Goal: Information Seeking & Learning: Find contact information

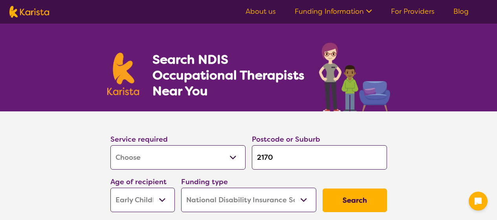
select select "[MEDICAL_DATA]"
select select "EC"
select select "NDIS"
select select "[MEDICAL_DATA]"
select select "EC"
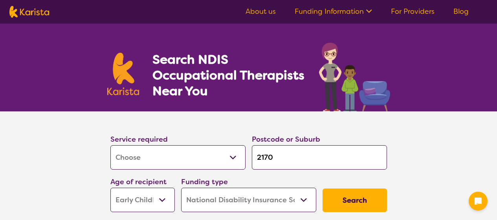
select select "NDIS"
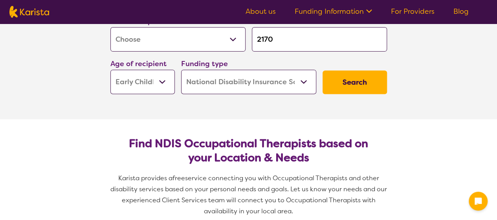
drag, startPoint x: 292, startPoint y: 39, endPoint x: 250, endPoint y: 34, distance: 42.3
click at [252, 37] on input "2170" at bounding box center [319, 39] width 135 height 24
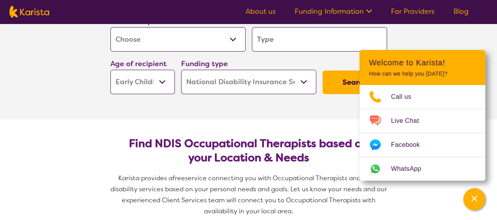
type input "2"
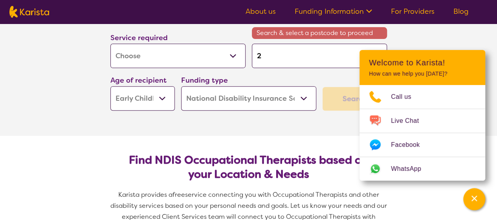
type input "29"
type input "297"
type input "2974"
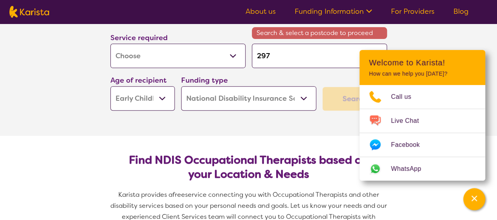
type input "2974"
click at [156, 126] on section "Service required Allied Health Assistant Assessment ([MEDICAL_DATA] or [MEDICAL…" at bounding box center [249, 64] width 314 height 142
click at [155, 101] on select "Early Childhood - 0 to 9 Child - 10 to 11 Adolescent - 12 to 17 Adult - 18 to 6…" at bounding box center [142, 98] width 64 height 24
select select "AD"
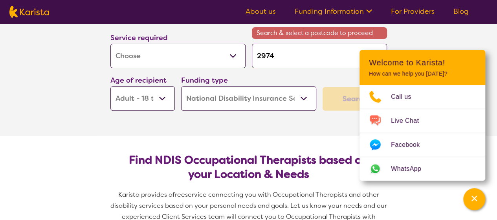
click at [110, 86] on select "Early Childhood - 0 to 9 Child - 10 to 11 Adolescent - 12 to 17 Adult - 18 to 6…" at bounding box center [142, 98] width 64 height 24
select select "AD"
click at [20, 132] on section "Service required Allied Health Assistant Assessment ([MEDICAL_DATA] or [MEDICAL…" at bounding box center [248, 64] width 497 height 142
click at [329, 100] on div "Search" at bounding box center [355, 99] width 64 height 24
click at [480, 195] on div "Channel Menu" at bounding box center [475, 198] width 16 height 17
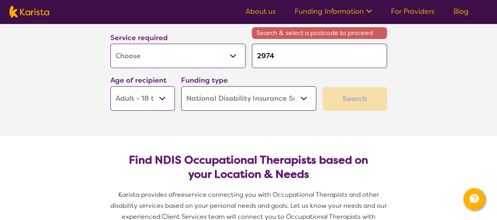
click at [341, 109] on div "Search" at bounding box center [355, 99] width 64 height 24
click at [281, 48] on input "2974" at bounding box center [319, 56] width 135 height 24
type input "297"
type input "29"
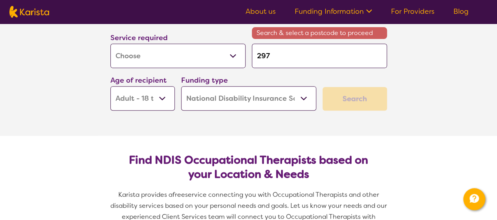
type input "29"
type input "2"
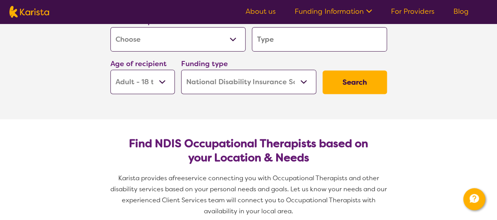
click at [364, 81] on button "Search" at bounding box center [355, 82] width 64 height 24
click at [343, 40] on input "search" at bounding box center [319, 39] width 135 height 24
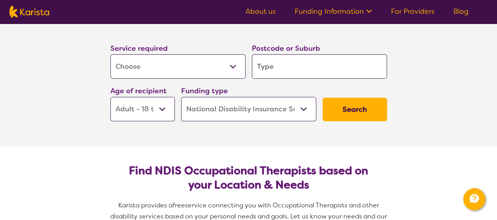
scroll to position [79, 0]
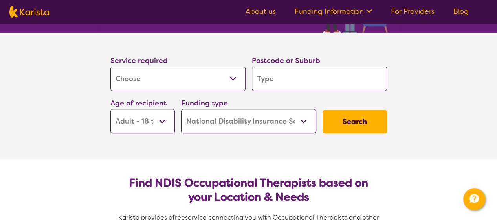
type input "c"
type input "co"
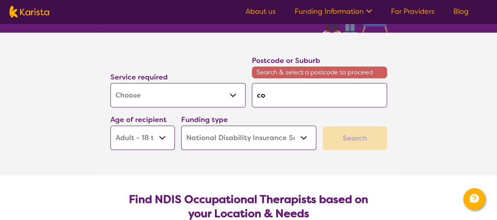
type input "cow"
type input "cowr"
type input "cowra"
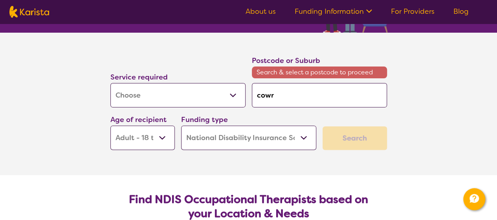
type input "cowra"
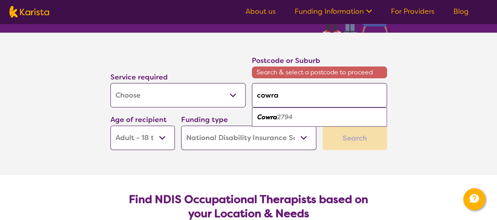
click at [282, 114] on em "2794" at bounding box center [285, 117] width 16 height 8
type input "2794"
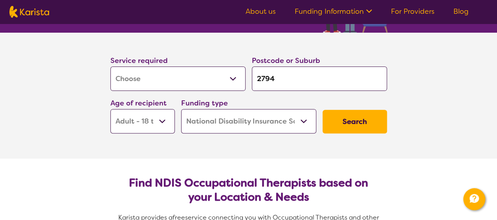
click at [370, 123] on button "Search" at bounding box center [355, 122] width 64 height 24
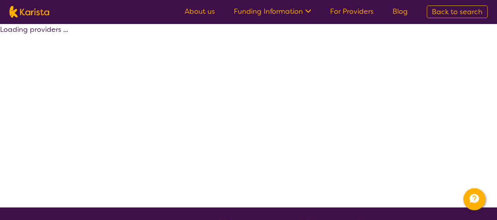
select select "by_score"
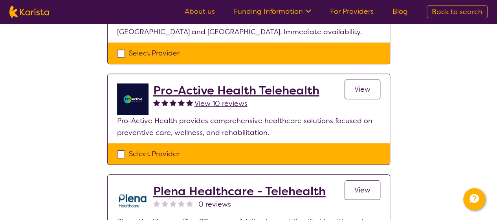
scroll to position [79, 0]
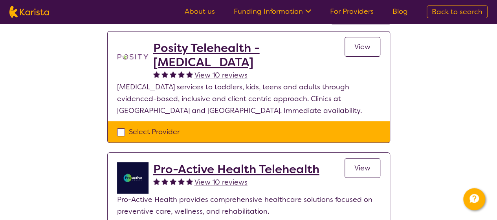
click at [201, 43] on h2 "Posity Telehealth - [MEDICAL_DATA]" at bounding box center [248, 55] width 191 height 28
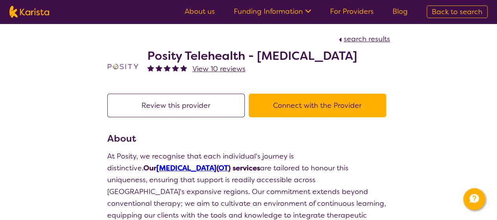
scroll to position [79, 0]
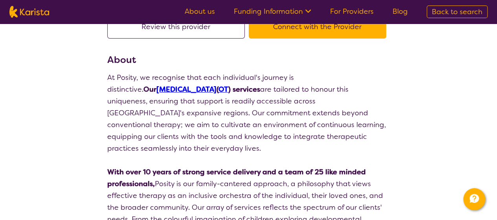
select select "by_score"
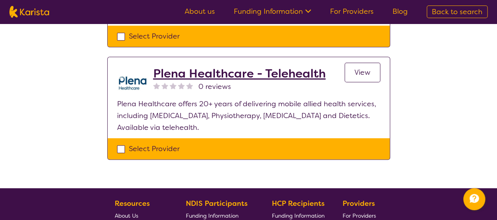
scroll to position [275, 0]
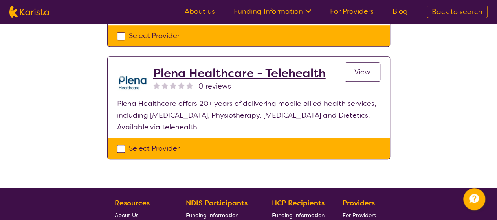
select select "[MEDICAL_DATA]"
select select "AD"
select select "NDIS"
select select "[MEDICAL_DATA]"
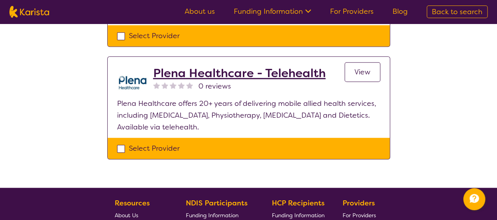
select select "AD"
select select "NDIS"
